Goal: Navigation & Orientation: Find specific page/section

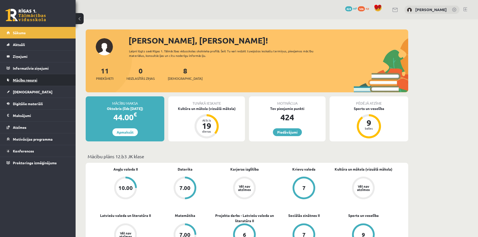
click at [30, 81] on span "Mācību resursi" at bounding box center [25, 80] width 24 height 5
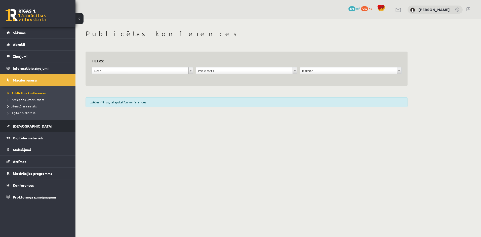
click at [23, 125] on span "[DEMOGRAPHIC_DATA]" at bounding box center [33, 126] width 40 height 5
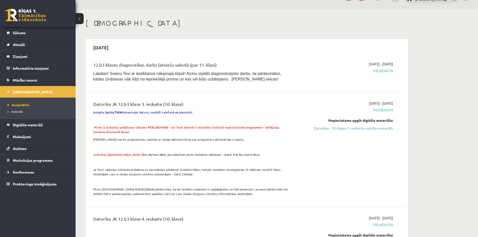
scroll to position [25, 0]
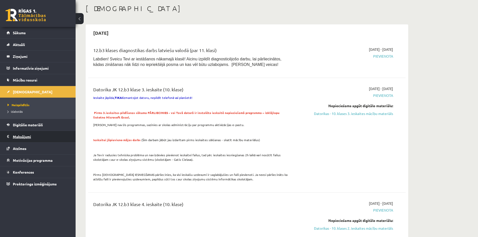
click at [19, 138] on legend "Maksājumi 0" at bounding box center [41, 137] width 56 height 12
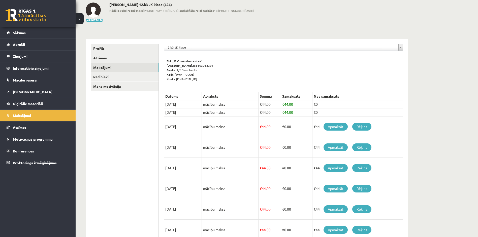
scroll to position [25, 0]
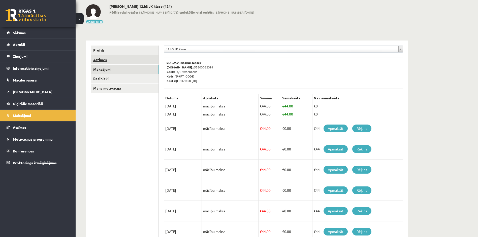
click at [103, 60] on link "Atzīmes" at bounding box center [125, 59] width 68 height 9
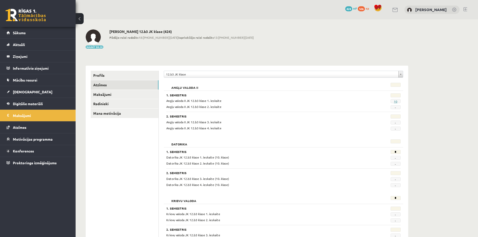
click at [397, 100] on link "10" at bounding box center [396, 101] width 4 height 4
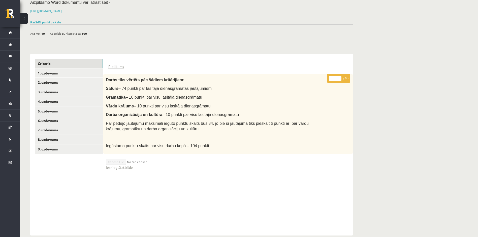
scroll to position [71, 0]
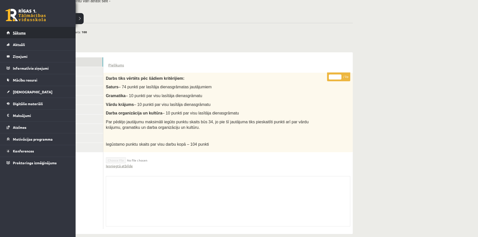
click at [21, 33] on span "Sākums" at bounding box center [19, 32] width 13 height 5
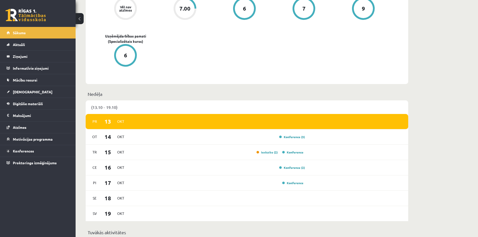
scroll to position [252, 0]
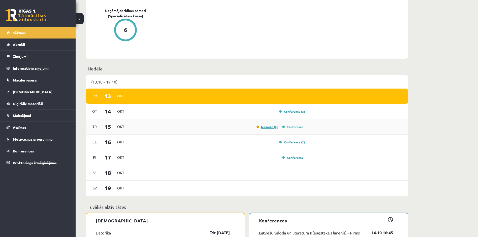
click at [264, 129] on link "Ieskaite (2)" at bounding box center [266, 127] width 21 height 4
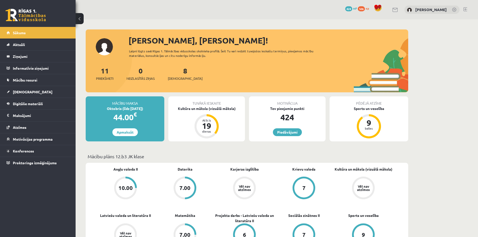
scroll to position [252, 0]
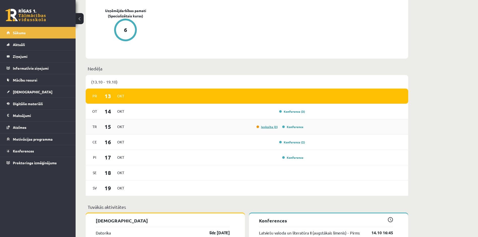
click at [258, 126] on link "Ieskaite (2)" at bounding box center [266, 127] width 21 height 4
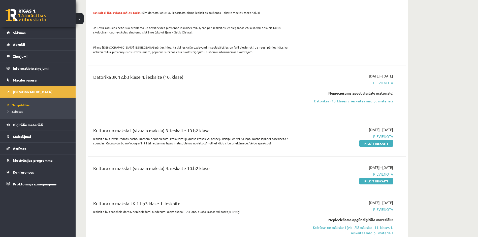
scroll to position [233, 0]
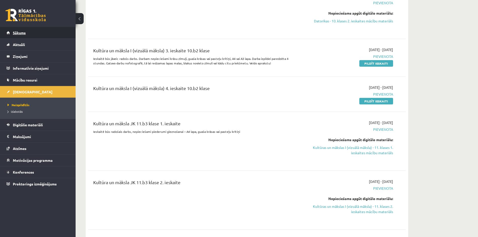
click at [30, 36] on link "Sākums" at bounding box center [38, 33] width 63 height 12
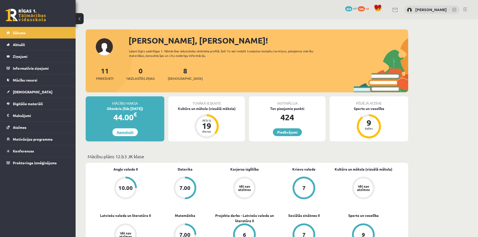
click at [127, 131] on link "Apmaksāt" at bounding box center [124, 132] width 25 height 8
